Goal: Task Accomplishment & Management: Manage account settings

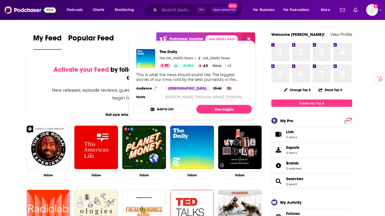
click at [113, 68] on div "Activate your Feed by following Podcasts, Creators, Lists, and other Users!" at bounding box center [144, 74] width 185 height 16
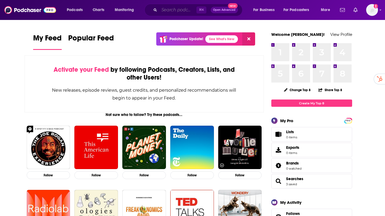
click at [180, 11] on input "Search podcasts, credits, & more..." at bounding box center [177, 10] width 37 height 9
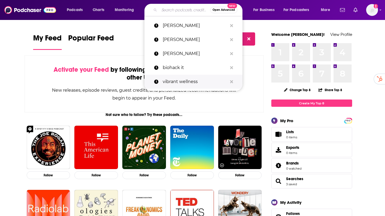
click at [170, 79] on p "vibrant wellness" at bounding box center [195, 82] width 65 height 14
type input "vibrant wellness"
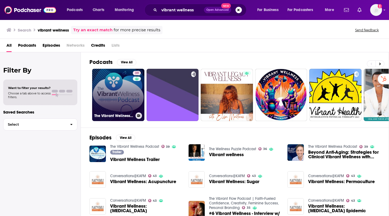
click at [120, 82] on link "39 The Vibrant Wellness Podcast" at bounding box center [118, 95] width 52 height 52
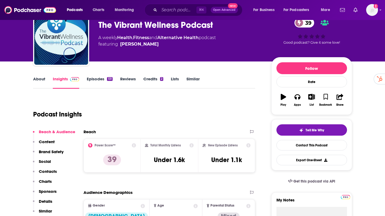
scroll to position [49, 0]
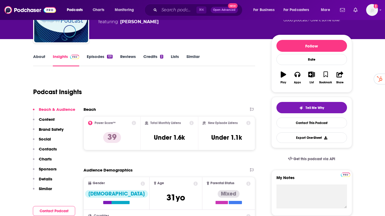
click at [207, 89] on div "Podcast Insights" at bounding box center [142, 88] width 218 height 27
click at [63, 56] on link "Insights" at bounding box center [66, 60] width 27 height 12
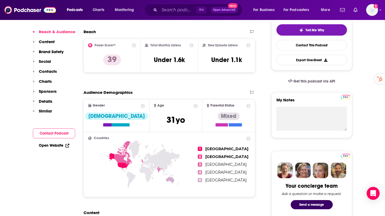
scroll to position [0, 0]
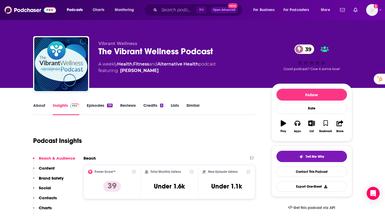
click at [98, 102] on div "About Insights Episodes 131 Reviews Credits 2 Lists Similar" at bounding box center [144, 108] width 222 height 13
click at [96, 110] on link "Episodes 131" at bounding box center [100, 109] width 26 height 12
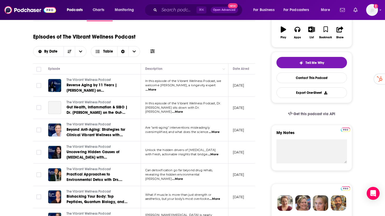
scroll to position [94, 0]
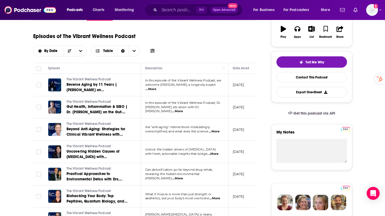
click at [157, 86] on span "welcome [PERSON_NAME], a longevity expert" at bounding box center [180, 85] width 71 height 4
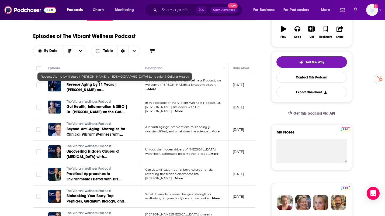
click at [117, 88] on span "Reverse Aging by 11 Years | [PERSON_NAME] on [DEMOGRAPHIC_DATA] Longevity & Cel…" at bounding box center [97, 92] width 62 height 21
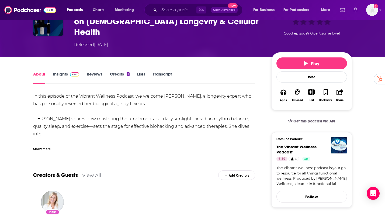
scroll to position [3, 0]
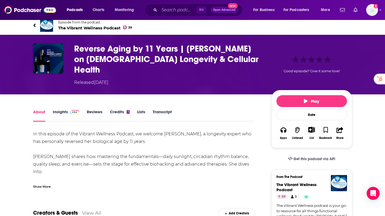
click at [53, 109] on link "Insights" at bounding box center [66, 115] width 27 height 12
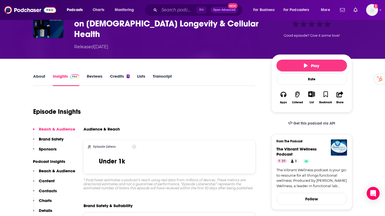
scroll to position [73, 0]
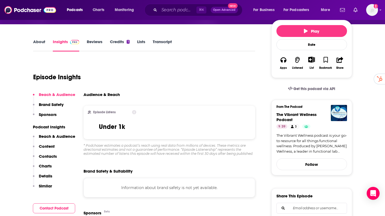
click at [133, 110] on icon at bounding box center [134, 112] width 4 height 4
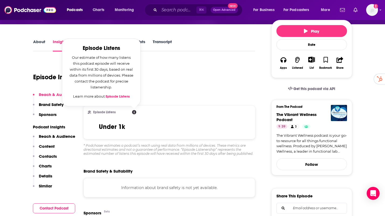
click at [133, 110] on icon at bounding box center [134, 112] width 4 height 4
click at [143, 168] on div "Brand Safety & Suitability" at bounding box center [169, 170] width 172 height 5
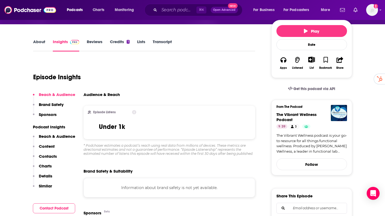
click at [44, 102] on p "Brand Safety" at bounding box center [51, 104] width 25 height 5
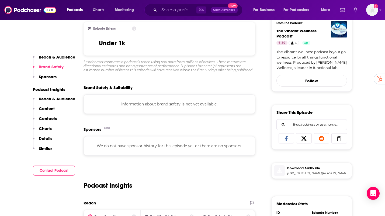
click at [44, 102] on button "Reach & Audience" at bounding box center [54, 101] width 42 height 10
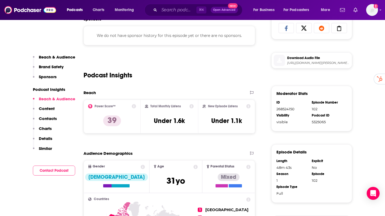
scroll to position [272, 0]
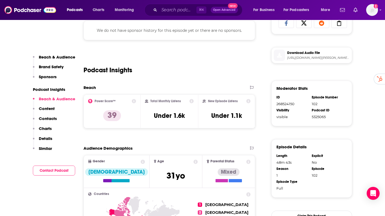
click at [47, 109] on p "Content" at bounding box center [47, 108] width 16 height 5
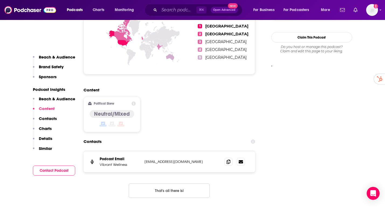
scroll to position [453, 0]
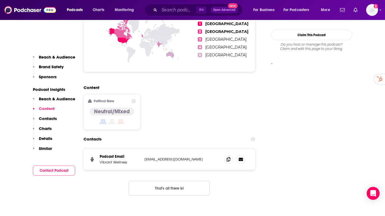
click at [47, 116] on p "Contacts" at bounding box center [48, 118] width 18 height 5
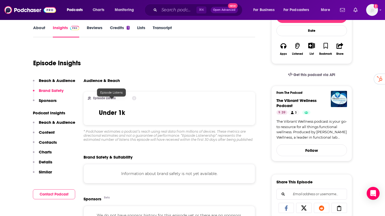
scroll to position [0, 0]
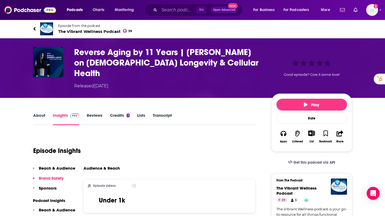
click at [98, 112] on link "Reviews" at bounding box center [95, 118] width 16 height 12
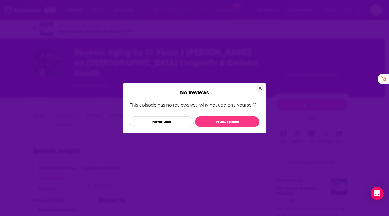
click at [260, 88] on icon "Close" at bounding box center [259, 88] width 3 height 4
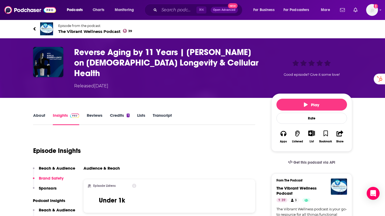
click at [114, 112] on link "Credits 1" at bounding box center [119, 118] width 19 height 12
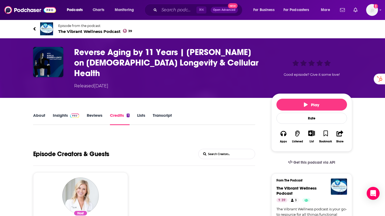
click at [143, 112] on link "Lists" at bounding box center [141, 118] width 8 height 12
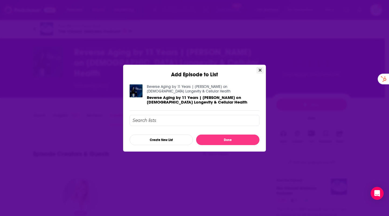
click at [259, 72] on button "Close" at bounding box center [259, 70] width 7 height 7
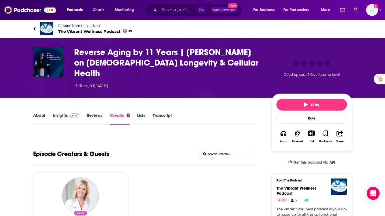
click at [59, 112] on link "Insights" at bounding box center [66, 118] width 27 height 12
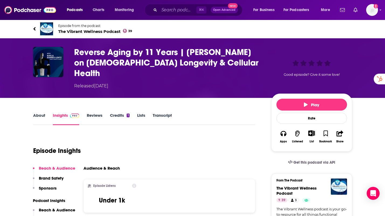
click at [170, 140] on div "Episode Insights" at bounding box center [144, 146] width 222 height 27
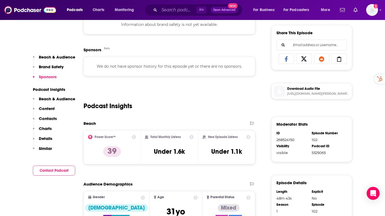
scroll to position [263, 0]
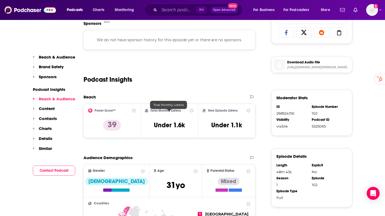
click at [170, 121] on h3 "Under 1.6k" at bounding box center [169, 125] width 31 height 8
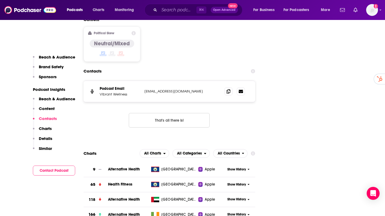
scroll to position [471, 0]
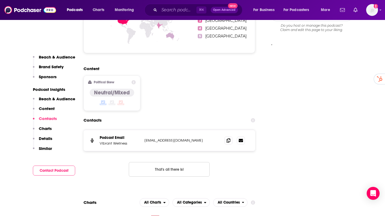
click at [48, 128] on p "Charts" at bounding box center [45, 128] width 13 height 5
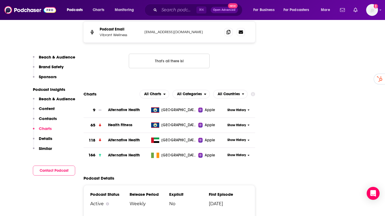
scroll to position [585, 0]
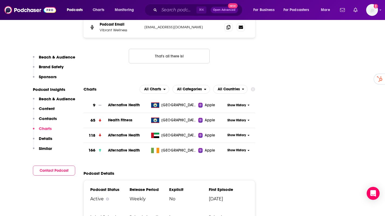
click at [48, 136] on p "Details" at bounding box center [45, 138] width 13 height 5
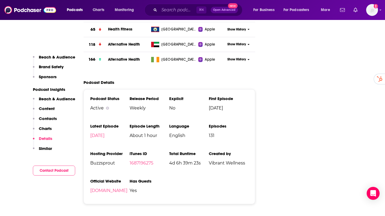
scroll to position [703, 0]
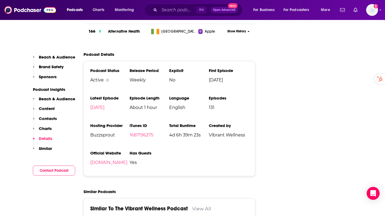
click at [47, 148] on p "Similar" at bounding box center [45, 148] width 13 height 5
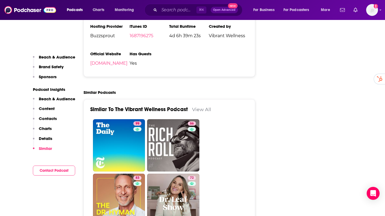
scroll to position [808, 0]
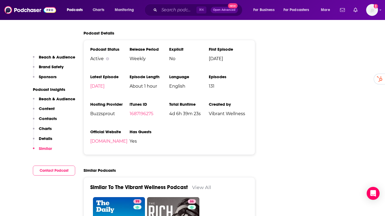
click at [62, 96] on p "Reach & Audience" at bounding box center [57, 98] width 36 height 5
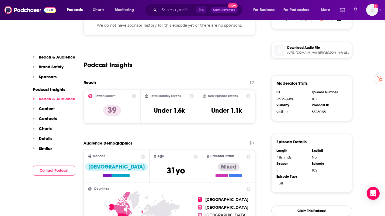
scroll to position [272, 0]
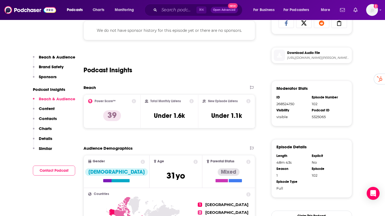
click at [55, 80] on button "Sponsors" at bounding box center [45, 79] width 24 height 10
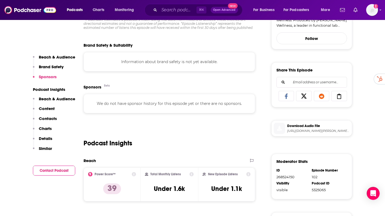
scroll to position [199, 0]
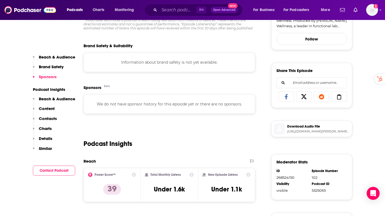
click at [55, 68] on p "Brand Safety" at bounding box center [51, 66] width 25 height 5
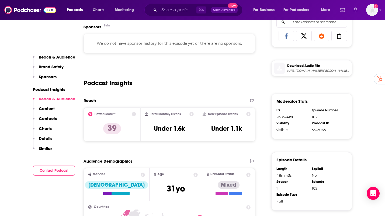
scroll to position [264, 0]
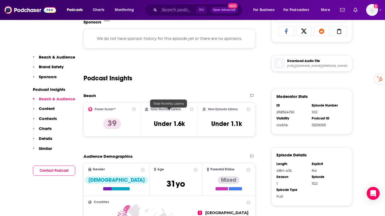
click at [178, 119] on h3 "Under 1.6k" at bounding box center [169, 123] width 31 height 8
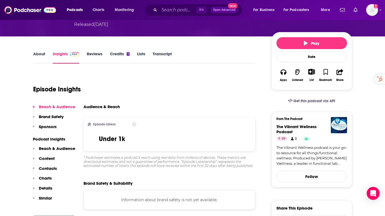
scroll to position [0, 0]
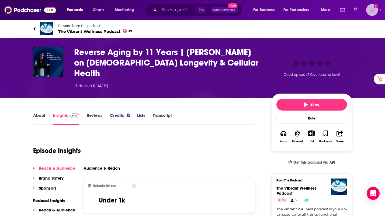
click at [372, 13] on img "Logged in as sammyrsiegel" at bounding box center [372, 10] width 12 height 12
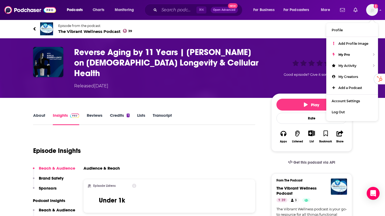
click at [146, 134] on div "Episode Insights" at bounding box center [144, 146] width 222 height 27
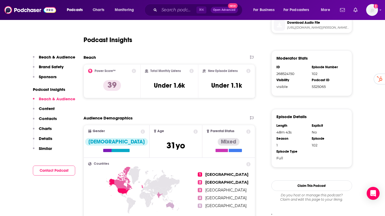
scroll to position [304, 0]
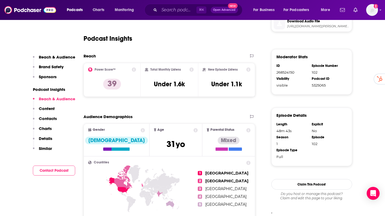
click at [193, 128] on icon at bounding box center [195, 130] width 4 height 4
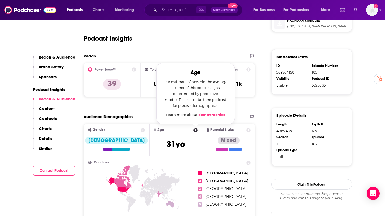
click at [193, 128] on icon at bounding box center [195, 130] width 4 height 4
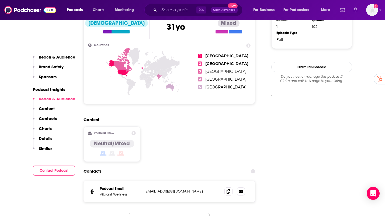
scroll to position [428, 0]
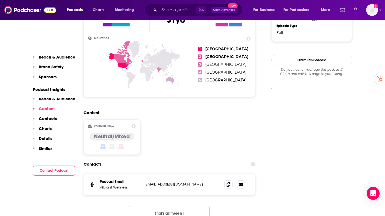
click at [99, 133] on h4 "Neutral/Mixed" at bounding box center [112, 136] width 36 height 7
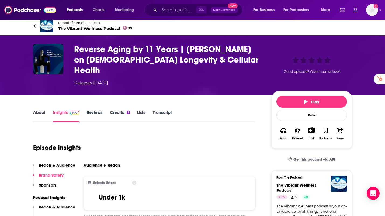
scroll to position [0, 0]
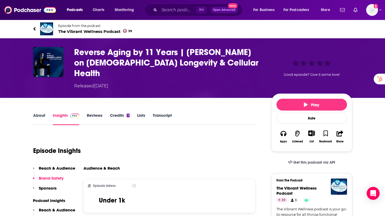
click at [293, 156] on link "Get this podcast via API" at bounding box center [311, 162] width 56 height 13
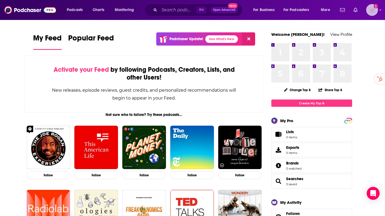
click at [369, 12] on img "Logged in as sammyrsiegel" at bounding box center [372, 10] width 12 height 12
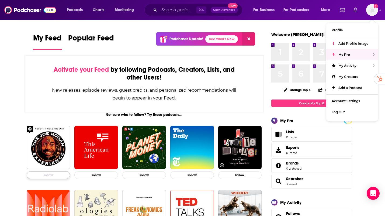
click at [43, 173] on button "Follow" at bounding box center [49, 175] width 44 height 8
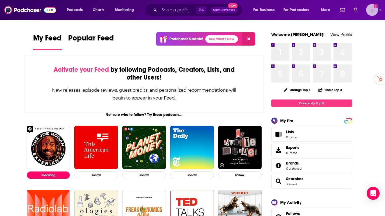
click at [373, 10] on img "Logged in as sammyrsiegel" at bounding box center [372, 10] width 12 height 12
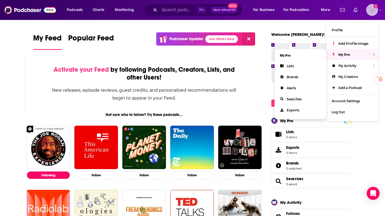
click at [374, 54] on div "My Pro" at bounding box center [352, 54] width 52 height 11
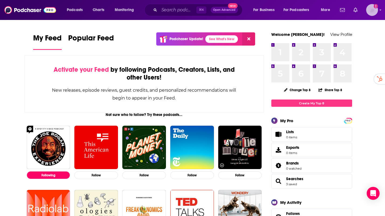
click at [374, 9] on img "Logged in as sammyrsiegel" at bounding box center [372, 10] width 12 height 12
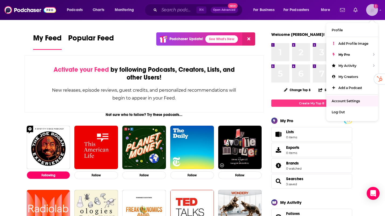
click at [343, 101] on span "Account Settings" at bounding box center [345, 101] width 28 height 4
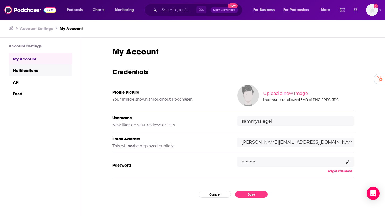
click at [30, 71] on link "Notifications" at bounding box center [41, 70] width 64 height 12
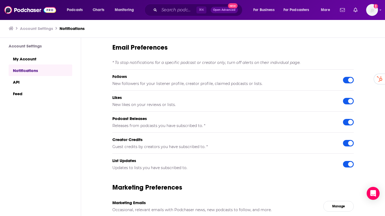
scroll to position [0, 0]
click at [20, 83] on link "API" at bounding box center [41, 82] width 64 height 12
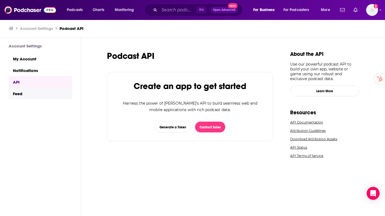
click at [21, 91] on link "Feed" at bounding box center [41, 93] width 64 height 12
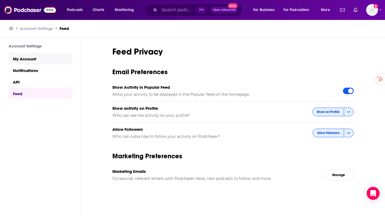
click at [33, 60] on link "My Account" at bounding box center [41, 59] width 64 height 12
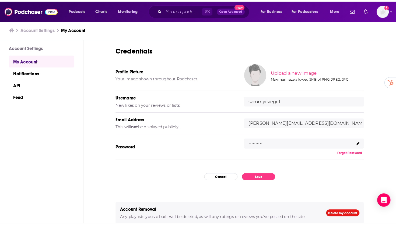
scroll to position [17, 0]
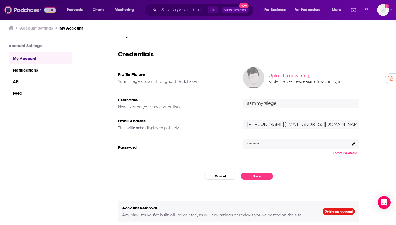
click at [45, 10] on img at bounding box center [30, 10] width 52 height 10
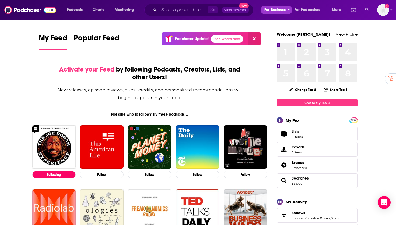
click at [284, 10] on span "For Business" at bounding box center [274, 10] width 21 height 8
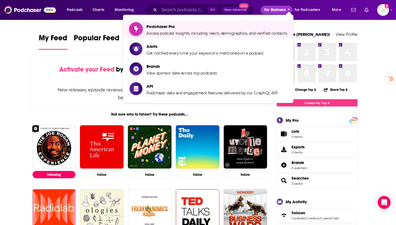
click at [229, 29] on span "Podchaser Pro Access podcast insights including reach, demographics, and verifi…" at bounding box center [216, 28] width 140 height 13
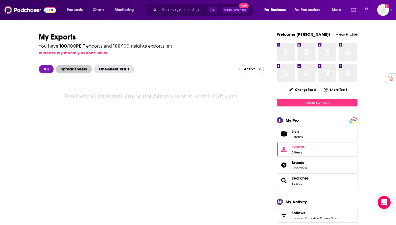
click at [73, 69] on span "Spreadsheets" at bounding box center [74, 69] width 36 height 9
click at [186, 10] on input "Search podcasts, credits, & more..." at bounding box center [183, 10] width 48 height 9
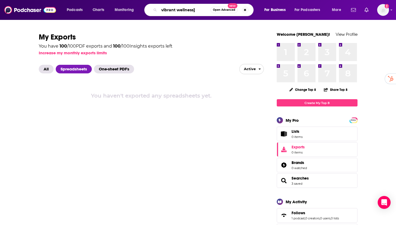
type input "vibrant wellness"
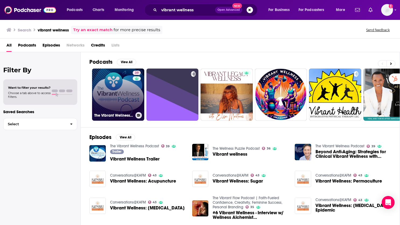
click at [126, 97] on link "39 The Vibrant Wellness Podcast" at bounding box center [118, 95] width 52 height 52
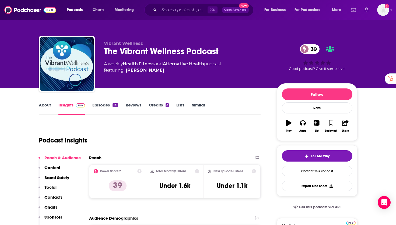
scroll to position [1, 0]
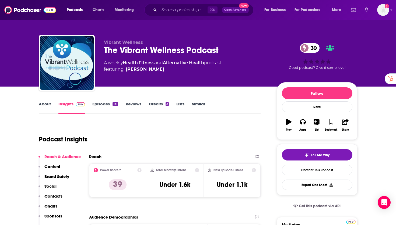
click at [100, 105] on link "Episodes 131" at bounding box center [105, 107] width 26 height 12
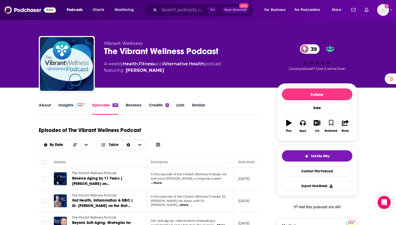
click at [108, 145] on span "Choose View" at bounding box center [104, 145] width 7 height 4
click at [109, 153] on span "Card" at bounding box center [125, 154] width 34 height 3
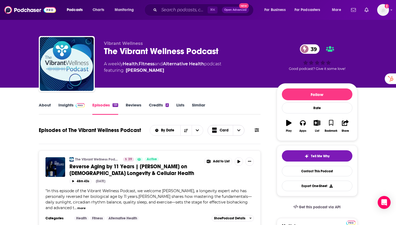
click at [216, 132] on icon "Choose View" at bounding box center [214, 132] width 5 height 2
click at [217, 149] on span "Choose View" at bounding box center [215, 149] width 7 height 4
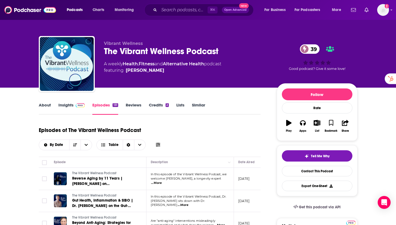
click at [159, 108] on link "Credits 2" at bounding box center [159, 109] width 20 height 12
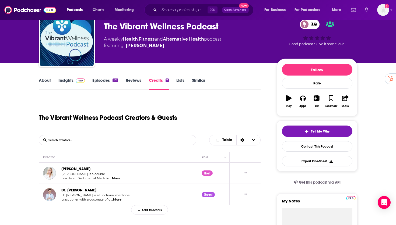
scroll to position [46, 0]
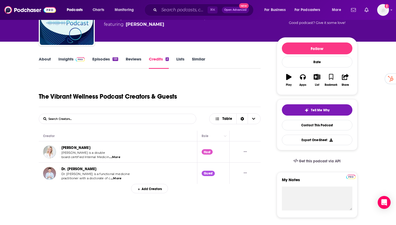
click at [107, 59] on link "Episodes 131" at bounding box center [105, 63] width 26 height 12
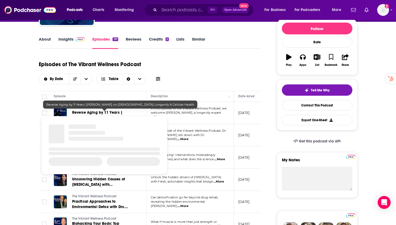
scroll to position [75, 0]
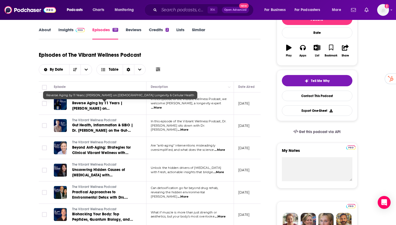
click at [112, 108] on span "Reverse Aging by 11 Years | [PERSON_NAME] on [DEMOGRAPHIC_DATA] Longevity & Cel…" at bounding box center [103, 111] width 62 height 21
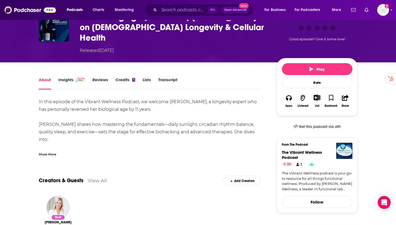
scroll to position [48, 0]
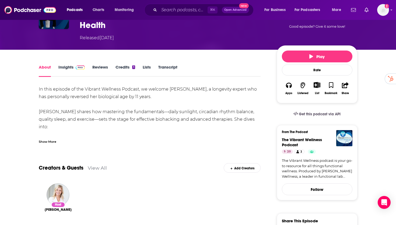
click at [251, 163] on div "Add Creators" at bounding box center [242, 167] width 37 height 9
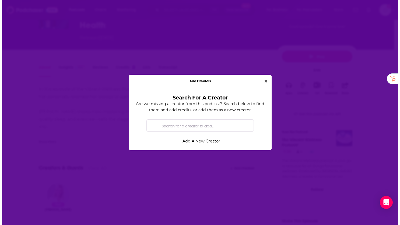
scroll to position [0, 0]
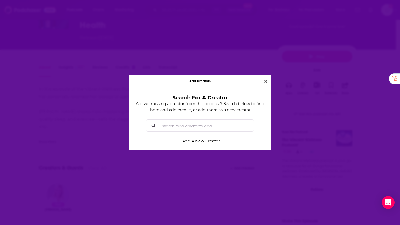
click at [212, 128] on input "Search for a creator to add..." at bounding box center [205, 126] width 90 height 12
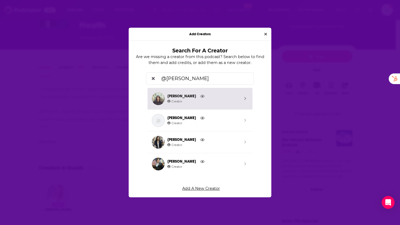
type input "@[PERSON_NAME]"
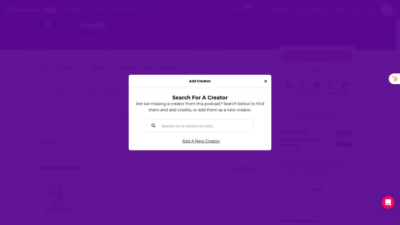
paste input "dralexcarrasco"
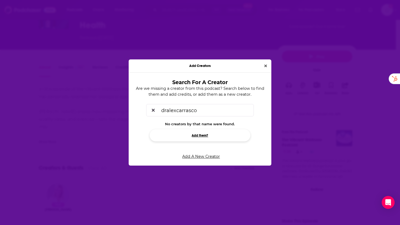
type input "dralexcarrasco"
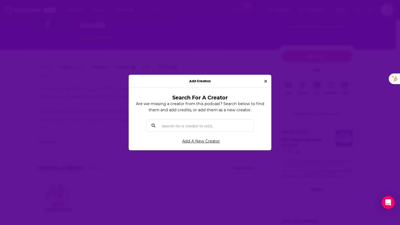
click at [206, 129] on input "Search for a creator to add..." at bounding box center [205, 126] width 90 height 12
paste input "dralexcarrasco"
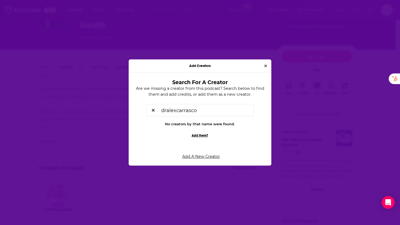
type input "dralexcarrasco"
click at [212, 157] on div "Add Creators Search For A Creator Are we missing a creator from this podcast? S…" at bounding box center [200, 112] width 400 height 225
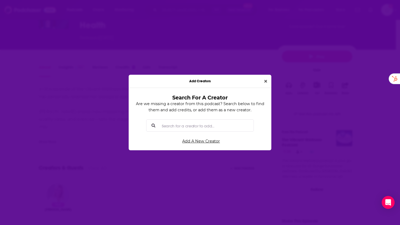
click at [209, 126] on input "Search for a creator to add..." at bounding box center [205, 126] width 90 height 12
paste input "dralexcarrasco"
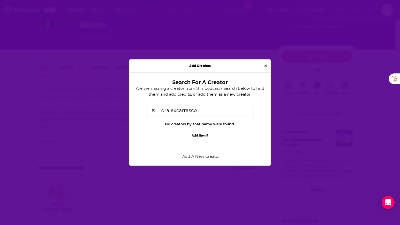
click at [171, 111] on input "dralexcarrasco" at bounding box center [204, 110] width 90 height 12
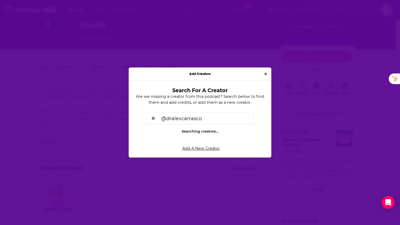
click at [220, 119] on input "@dralexcarrasco" at bounding box center [204, 118] width 90 height 12
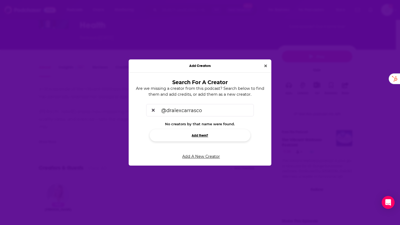
type input "@dralexcarrasco"
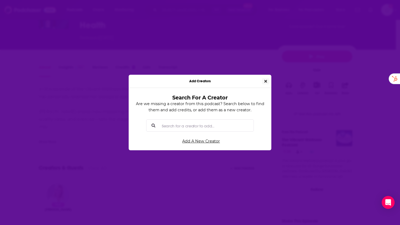
click at [265, 82] on icon "Close" at bounding box center [265, 81] width 3 height 4
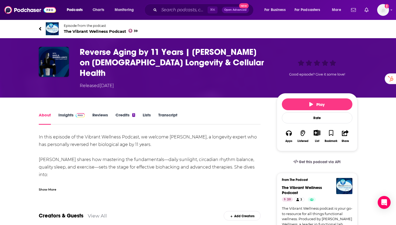
click at [169, 112] on link "Transcript" at bounding box center [167, 118] width 19 height 12
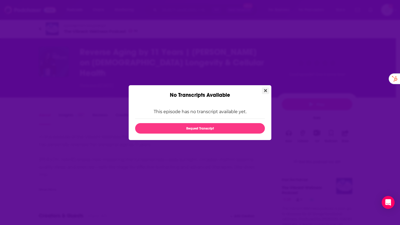
click at [265, 90] on icon "Close" at bounding box center [265, 90] width 3 height 3
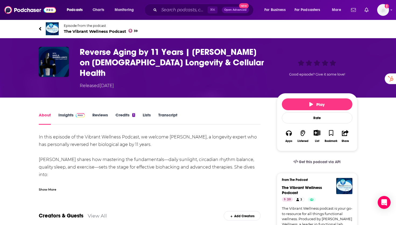
click at [68, 112] on link "Insights" at bounding box center [71, 118] width 27 height 12
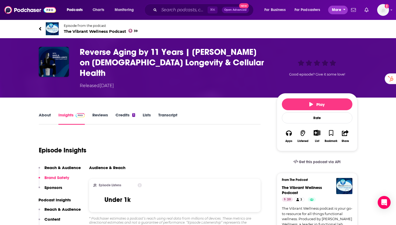
click at [337, 9] on span "More" at bounding box center [336, 10] width 9 height 8
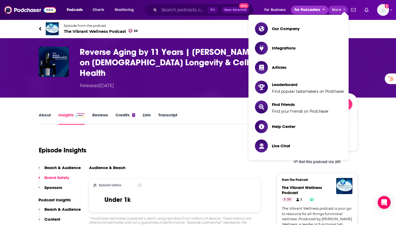
click at [301, 10] on span "For Podcasters" at bounding box center [307, 10] width 26 height 8
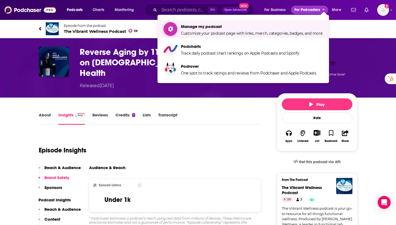
click at [259, 24] on span "Manage my podcast" at bounding box center [252, 26] width 142 height 5
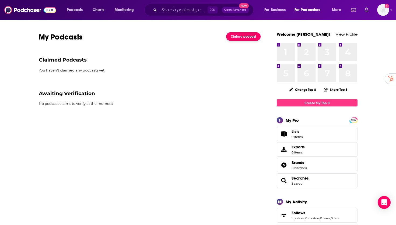
click at [234, 36] on link "Claim a podcast" at bounding box center [243, 36] width 34 height 9
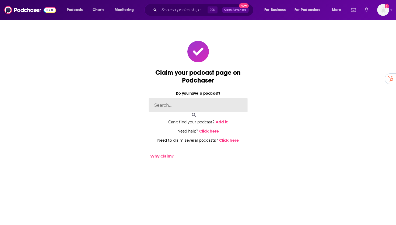
click at [187, 110] on input at bounding box center [198, 105] width 99 height 15
type input "vibrant wellness"
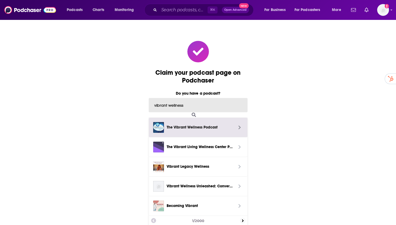
click at [187, 128] on span "The Vibrant Wellness Podcast" at bounding box center [200, 128] width 67 height 6
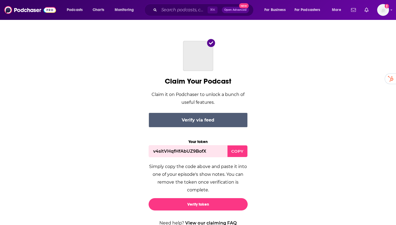
click at [195, 123] on div "Verify via feed" at bounding box center [198, 120] width 99 height 15
click at [195, 120] on div "Verify via feed" at bounding box center [198, 120] width 99 height 15
click at [183, 120] on div "Verify via feed" at bounding box center [198, 120] width 99 height 15
click at [205, 121] on div "Verify via feed" at bounding box center [198, 120] width 99 height 15
click at [199, 117] on div "Verify via feed" at bounding box center [198, 120] width 99 height 15
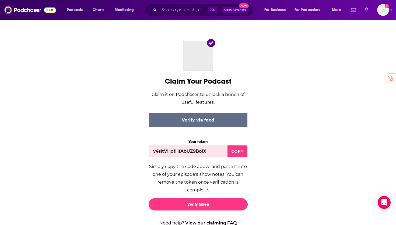
click at [233, 153] on div "COPY" at bounding box center [237, 152] width 20 height 12
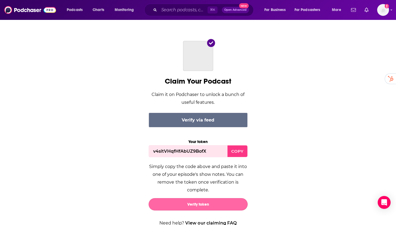
click at [199, 201] on button "Verify token" at bounding box center [198, 204] width 99 height 12
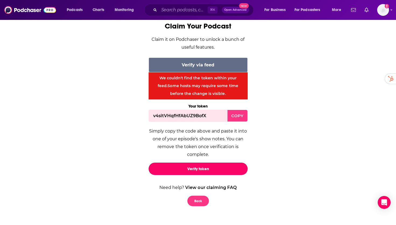
scroll to position [78, 0]
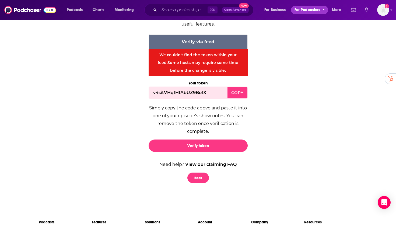
click at [314, 10] on span "For Podcasters" at bounding box center [307, 10] width 26 height 8
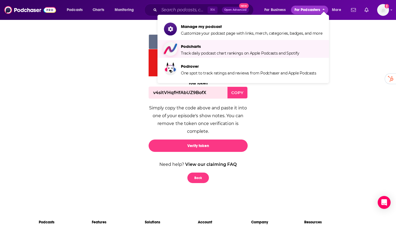
click at [200, 48] on span "Podcharts" at bounding box center [240, 46] width 118 height 5
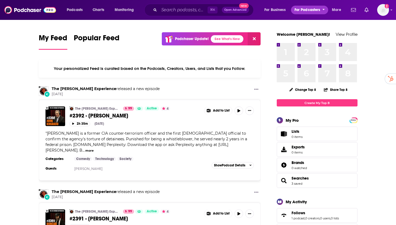
click at [318, 9] on span "For Podcasters" at bounding box center [307, 10] width 26 height 8
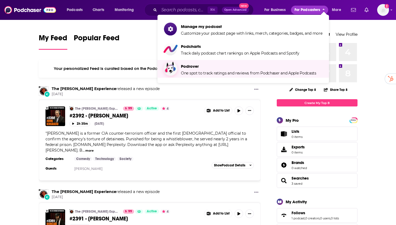
click at [214, 70] on span "Podrover One spot to track ratings and reviews from Podchaser and Apple Podcasts" at bounding box center [248, 68] width 135 height 13
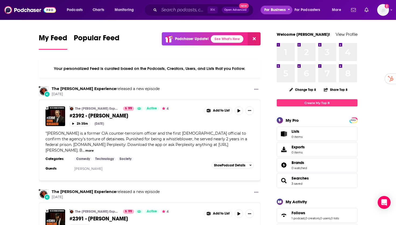
click at [279, 10] on span "For Business" at bounding box center [274, 10] width 21 height 8
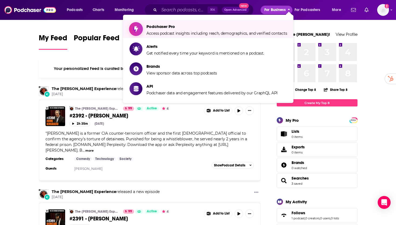
click at [209, 29] on span "Podchaser Pro Access podcast insights including reach, demographics, and verifi…" at bounding box center [216, 28] width 140 height 13
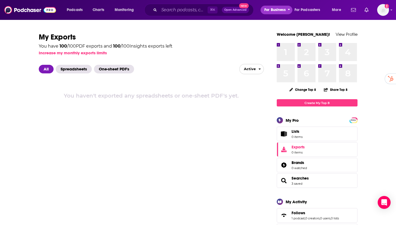
click at [268, 12] on span "For Business" at bounding box center [274, 10] width 21 height 8
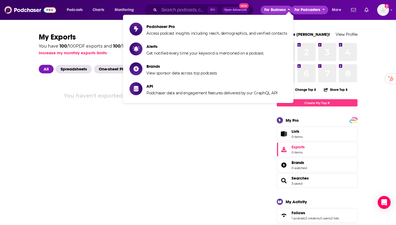
click at [307, 14] on button "For Podcasters" at bounding box center [309, 10] width 37 height 9
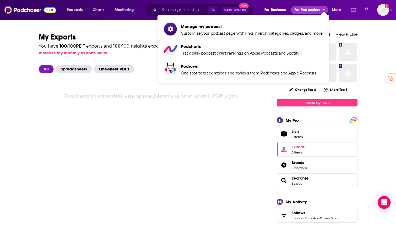
click at [307, 14] on button "For Podcasters" at bounding box center [309, 10] width 37 height 9
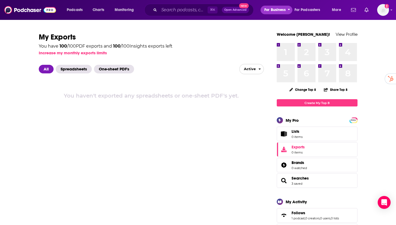
click at [268, 11] on span "For Business" at bounding box center [274, 10] width 21 height 8
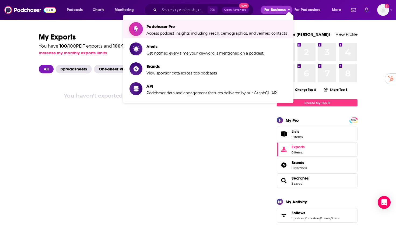
click at [168, 26] on span "Podchaser Pro" at bounding box center [216, 26] width 140 height 5
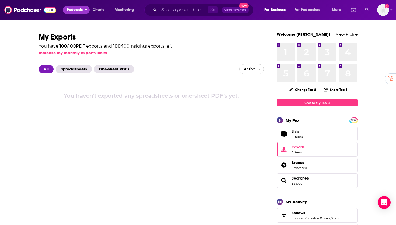
click at [82, 12] on span "Podcasts" at bounding box center [75, 10] width 16 height 8
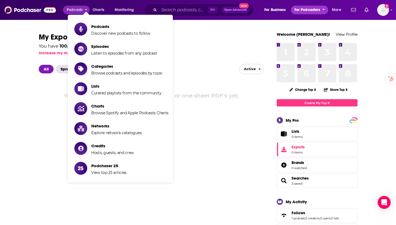
click at [302, 13] on span "For Podcasters" at bounding box center [307, 10] width 26 height 8
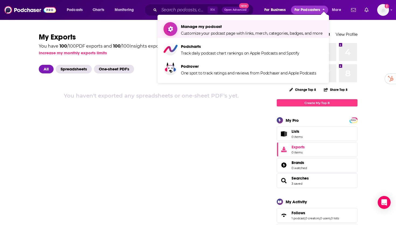
click at [221, 32] on span "Customize your podcast page with links, merch, categories, badges, and more" at bounding box center [252, 33] width 142 height 5
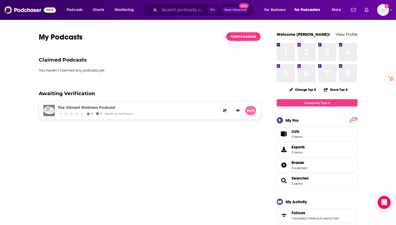
click at [250, 112] on button "Verify" at bounding box center [250, 110] width 11 height 9
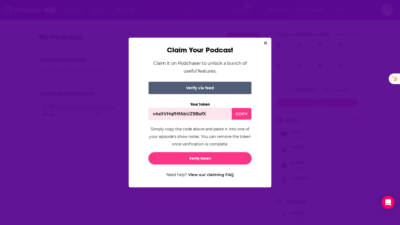
click at [227, 87] on div "Verify via feed" at bounding box center [199, 88] width 103 height 13
click at [267, 43] on icon "Close" at bounding box center [265, 43] width 3 height 4
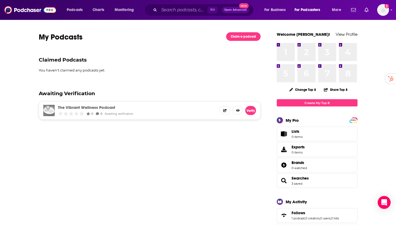
click at [229, 10] on span "Open Advanced" at bounding box center [235, 10] width 22 height 3
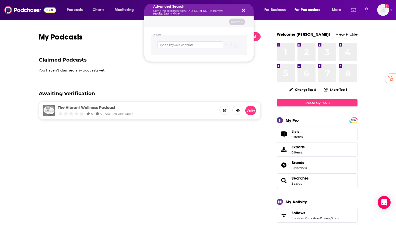
click at [188, 75] on div "You haven't claimed any podcasts yet" at bounding box center [150, 76] width 222 height 17
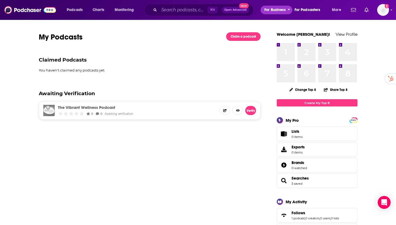
click at [287, 12] on button "For Business" at bounding box center [277, 10] width 32 height 9
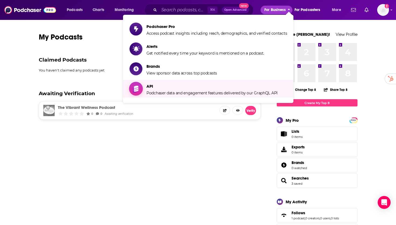
click at [200, 87] on span "API" at bounding box center [211, 86] width 131 height 5
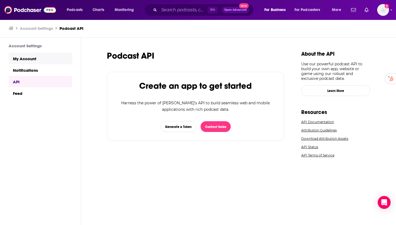
click at [23, 60] on link "My Account" at bounding box center [41, 59] width 64 height 12
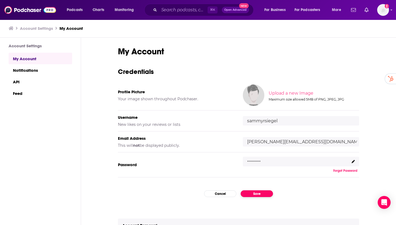
click at [245, 195] on button "Save" at bounding box center [257, 194] width 32 height 7
click at [123, 8] on span "Monitoring" at bounding box center [124, 10] width 19 height 8
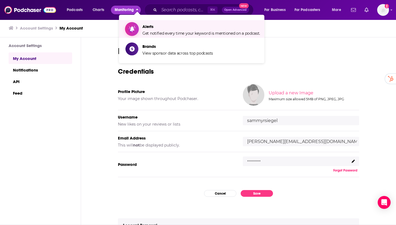
click at [164, 30] on span "Alerts Get notified every time your keyword is mentioned on a podcast." at bounding box center [201, 28] width 118 height 13
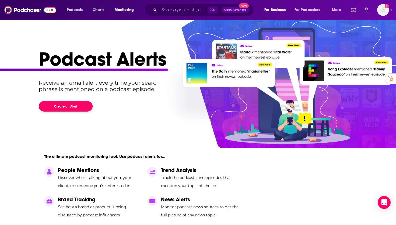
click at [85, 108] on button "Create an Alert" at bounding box center [66, 106] width 54 height 10
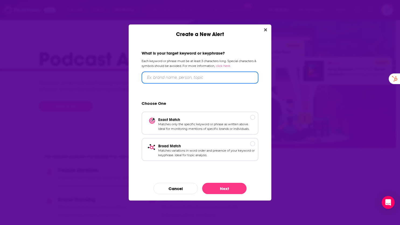
click at [193, 78] on input "Create a New Alert" at bounding box center [200, 78] width 117 height 12
type input "@"
type input "@vibrantlabs"
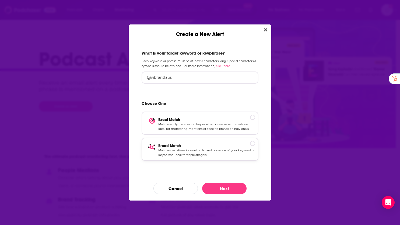
click at [228, 149] on p "Matches variations in word order and presence of your keyword or keyphrase. Ide…" at bounding box center [206, 152] width 97 height 9
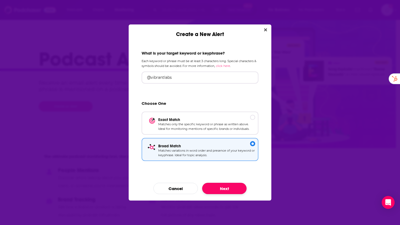
click at [220, 186] on button "Next" at bounding box center [224, 188] width 44 height 11
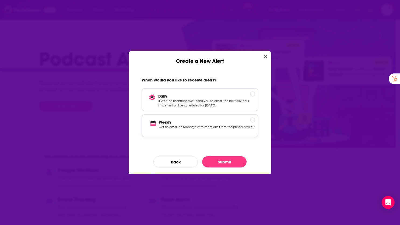
click at [202, 120] on div "Weekly Get an email on Mondays with mentions from the previous week." at bounding box center [200, 125] width 117 height 23
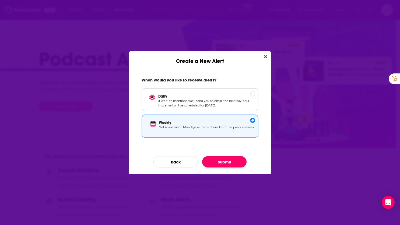
click at [230, 162] on button "Submit" at bounding box center [224, 161] width 44 height 11
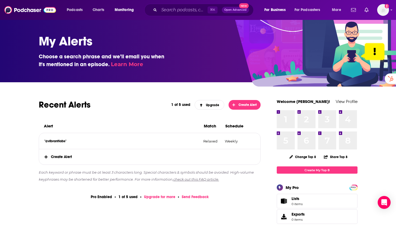
click at [62, 159] on span "Create Alert" at bounding box center [149, 156] width 221 height 15
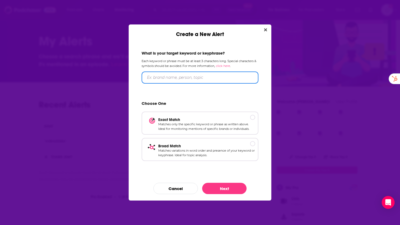
click at [196, 79] on input "Create a New Alert" at bounding box center [200, 78] width 117 height 12
type input "#"
type input "Vibrant Wellness"
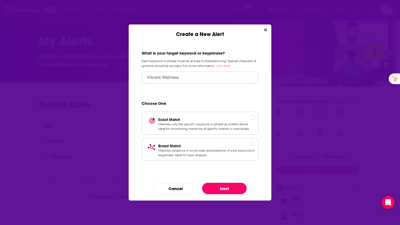
click at [216, 184] on button "Next" at bounding box center [224, 188] width 44 height 11
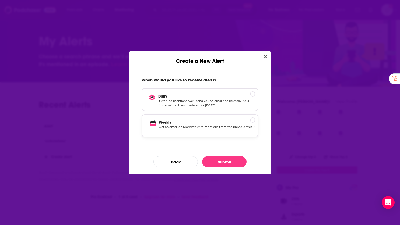
click at [190, 126] on p "Get an email on Mondays with mentions from the previous week." at bounding box center [207, 129] width 96 height 9
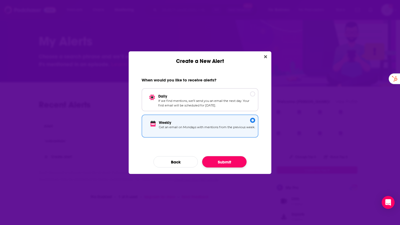
click at [224, 162] on button "Submit" at bounding box center [224, 161] width 44 height 11
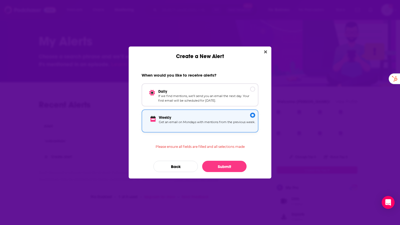
click at [192, 124] on p "Get an email on Mondays with mentions from the previous week." at bounding box center [207, 124] width 96 height 9
click at [175, 166] on button "Back" at bounding box center [175, 166] width 44 height 11
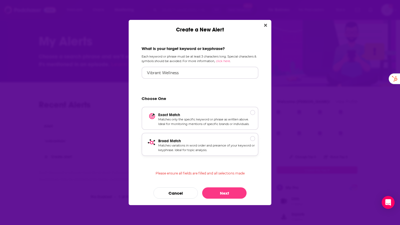
click at [251, 139] on p "Broad Match" at bounding box center [206, 141] width 97 height 5
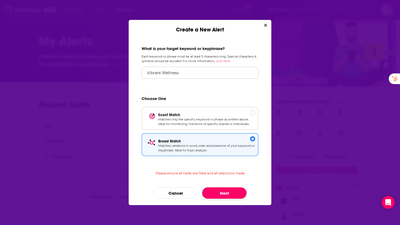
click at [237, 190] on button "Next" at bounding box center [224, 193] width 44 height 11
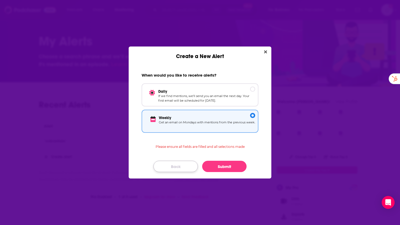
click at [165, 165] on button "Back" at bounding box center [175, 166] width 44 height 11
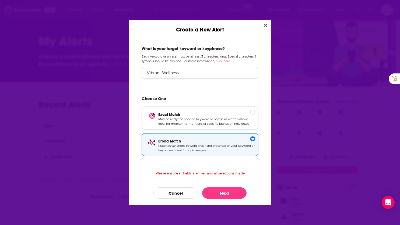
click at [217, 125] on p "Matches only the specific keyword or phrase as written above. Ideal for monitor…" at bounding box center [206, 121] width 97 height 9
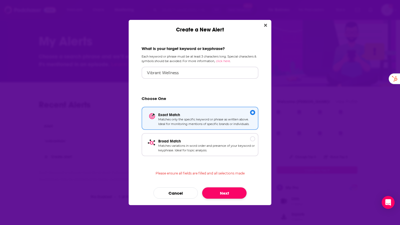
click at [221, 192] on button "Next" at bounding box center [224, 193] width 44 height 11
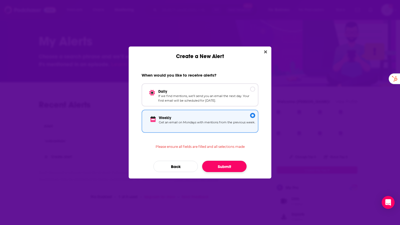
click at [211, 169] on button "Submit" at bounding box center [224, 166] width 44 height 11
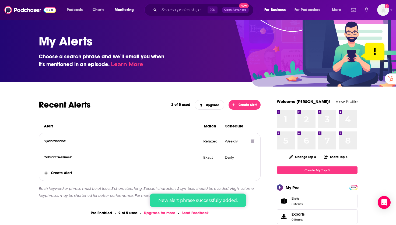
click at [113, 146] on div ""@vibrantlabs" Relaxed Weekly" at bounding box center [149, 141] width 221 height 16
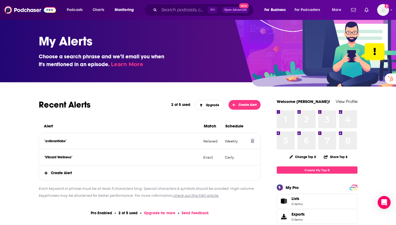
click at [252, 142] on icon at bounding box center [253, 141] width 4 height 4
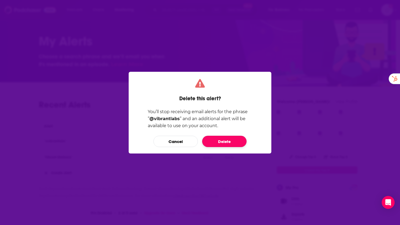
click at [246, 141] on button "Delete" at bounding box center [224, 141] width 44 height 11
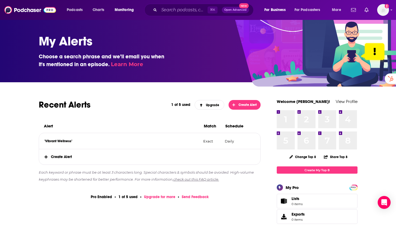
click at [64, 157] on span "Create Alert" at bounding box center [149, 156] width 221 height 15
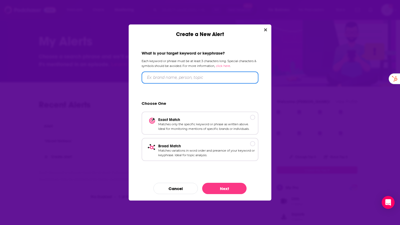
click at [181, 78] on input "Create a New Alert" at bounding box center [200, 78] width 117 height 12
type input "Vibrant Labs"
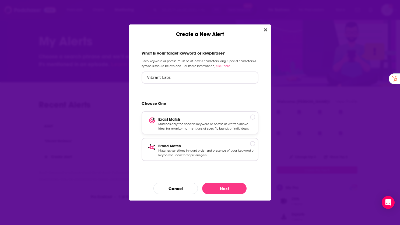
click at [186, 124] on p "Matches only the specific keyword or phrase as written above. Ideal for monitor…" at bounding box center [206, 126] width 97 height 9
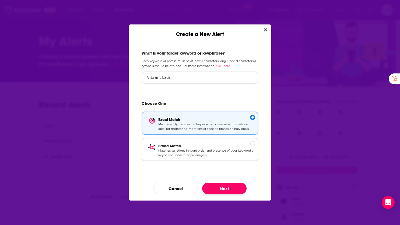
click at [227, 189] on button "Next" at bounding box center [224, 188] width 44 height 11
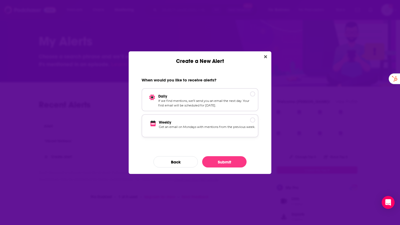
click at [226, 130] on p "Get an email on Mondays with mentions from the previous week." at bounding box center [207, 129] width 96 height 9
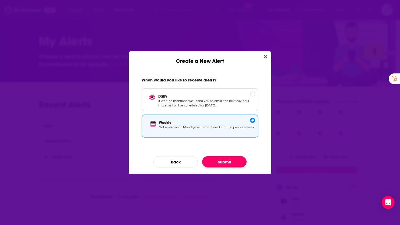
click at [237, 161] on button "Submit" at bounding box center [224, 161] width 44 height 11
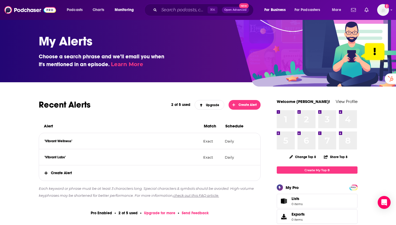
click at [77, 171] on span "Create Alert" at bounding box center [149, 173] width 221 height 15
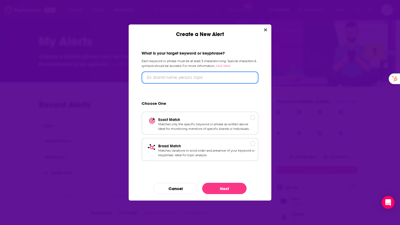
click at [186, 76] on input "Create a New Alert" at bounding box center [200, 78] width 117 height 12
type input "Vibrant Longevity Summit"
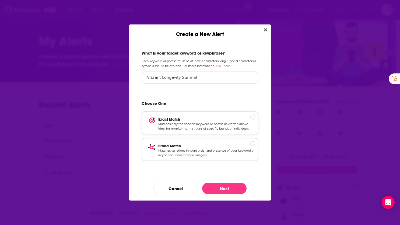
click at [208, 116] on div "Exact Match Matches only the specific keyword or phrase as written above. Ideal…" at bounding box center [200, 122] width 117 height 23
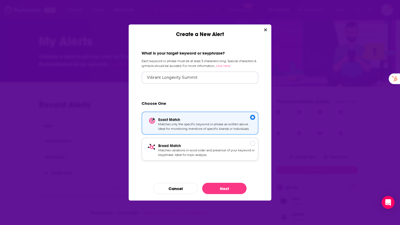
click at [201, 153] on p "Matches variations in word order and presence of your keyword or keyphrase. Ide…" at bounding box center [206, 152] width 97 height 9
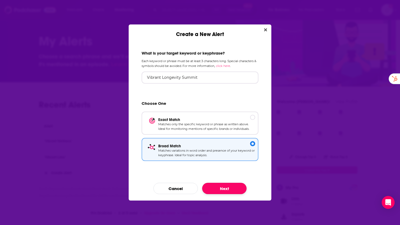
click at [222, 187] on button "Next" at bounding box center [224, 188] width 44 height 11
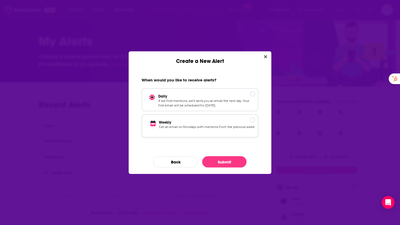
click at [234, 131] on p "Get an email on Mondays with mentions from the previous week." at bounding box center [207, 129] width 96 height 9
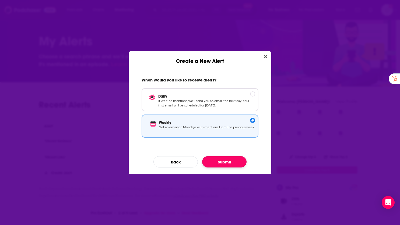
click at [230, 166] on button "Submit" at bounding box center [224, 161] width 44 height 11
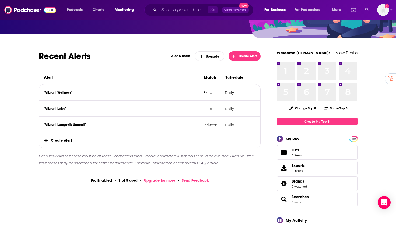
scroll to position [46, 0]
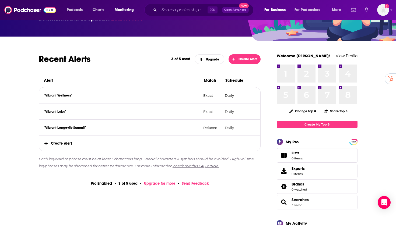
click at [167, 184] on link "Upgrade for more" at bounding box center [159, 183] width 31 height 5
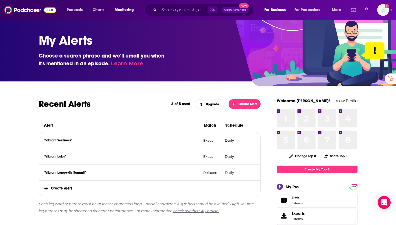
scroll to position [0, 0]
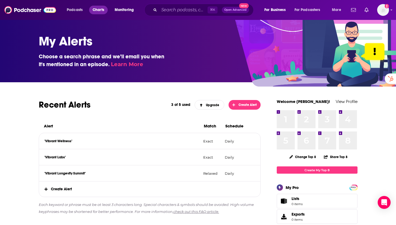
click at [96, 9] on span "Charts" at bounding box center [99, 10] width 12 height 8
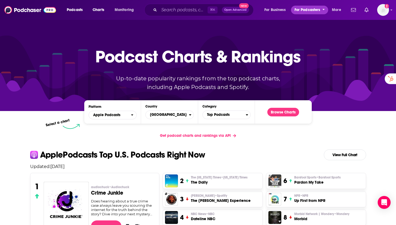
click at [307, 7] on span "For Podcasters" at bounding box center [307, 10] width 26 height 8
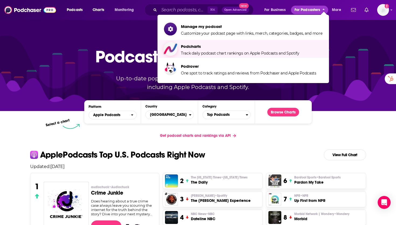
click at [260, 52] on span "Track daily podcast chart rankings on Apple Podcasts and Spotify" at bounding box center [240, 53] width 118 height 5
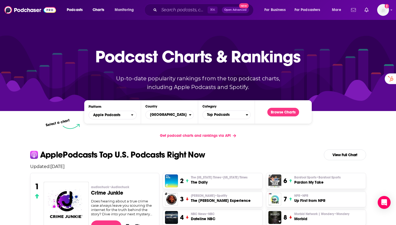
click at [353, 8] on icon "Show notifications dropdown" at bounding box center [353, 10] width 5 height 5
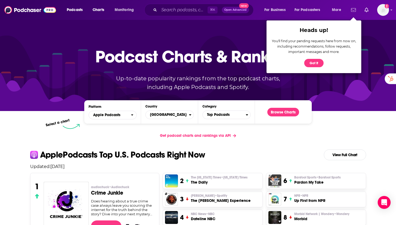
click at [353, 8] on icon "Show notifications dropdown" at bounding box center [353, 10] width 5 height 5
click at [386, 9] on img "Logged in as sammyrsiegel" at bounding box center [383, 10] width 12 height 12
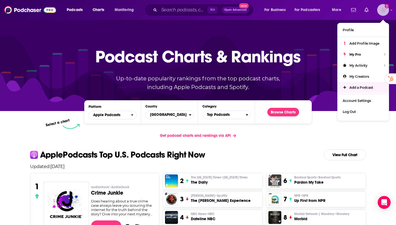
click at [354, 86] on span "Add a Podcast" at bounding box center [361, 88] width 24 height 4
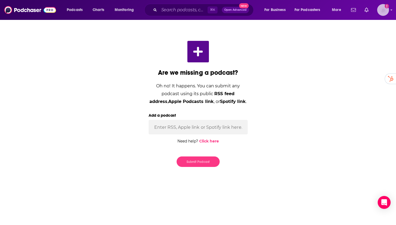
click at [379, 10] on img "Logged in as sammyrsiegel" at bounding box center [383, 10] width 12 height 12
click at [380, 10] on img "Logged in as sammyrsiegel" at bounding box center [383, 10] width 12 height 12
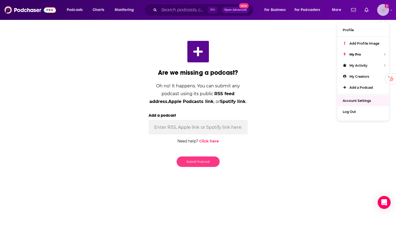
click at [360, 101] on span "Account Settings" at bounding box center [357, 101] width 28 height 4
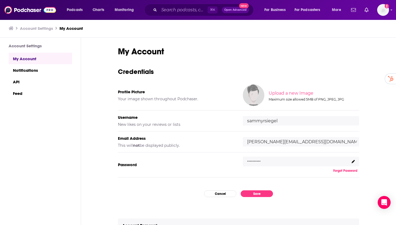
scroll to position [17, 0]
